Goal: Find specific page/section: Find specific page/section

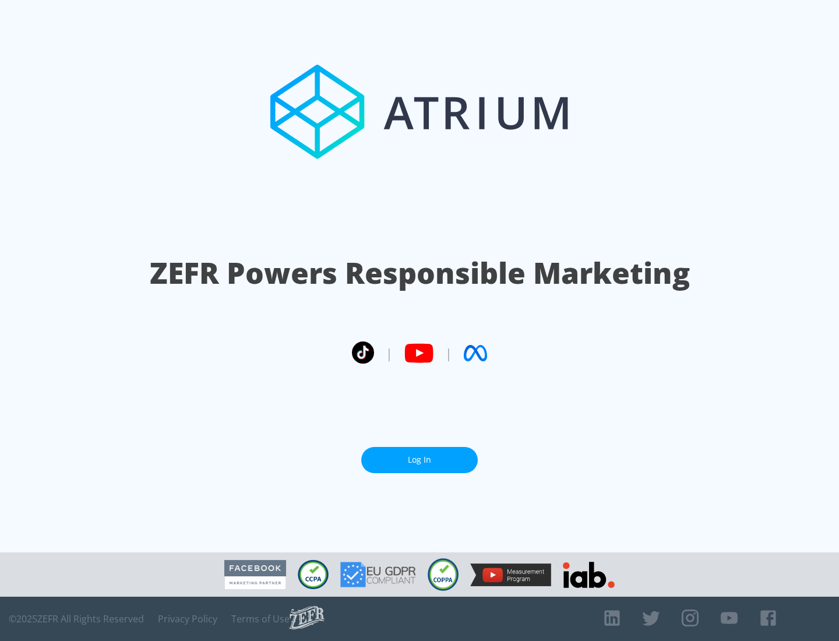
click at [419, 460] on link "Log In" at bounding box center [419, 460] width 117 height 26
